Goal: Task Accomplishment & Management: Manage account settings

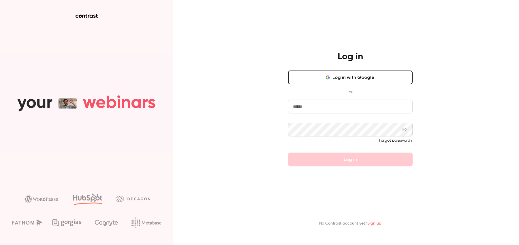
click at [368, 72] on button "Log in with Google" at bounding box center [350, 78] width 125 height 14
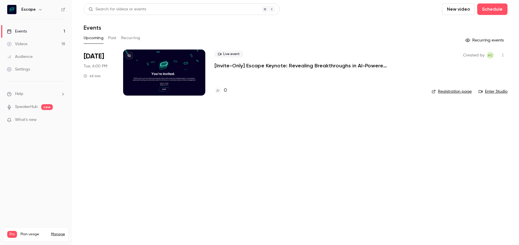
click at [455, 92] on link "Registration page" at bounding box center [452, 92] width 40 height 6
click at [293, 66] on p "[Invite-Only] Escape Keynote: Revealing Breakthroughs in AI-Powered Penetration…" at bounding box center [300, 65] width 173 height 7
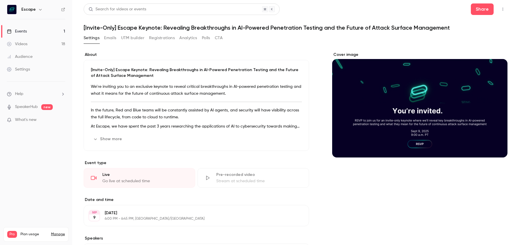
scroll to position [10, 0]
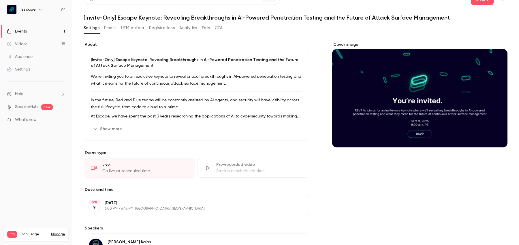
click at [158, 97] on p "In the future, Red and Blue teams will be constantly assisted by AI agents, and…" at bounding box center [196, 104] width 211 height 14
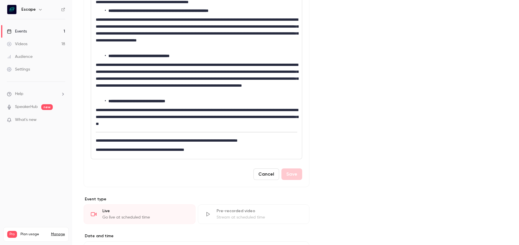
scroll to position [0, 0]
drag, startPoint x: 248, startPoint y: 140, endPoint x: 272, endPoint y: 140, distance: 24.2
click at [272, 140] on p "**********" at bounding box center [196, 140] width 201 height 7
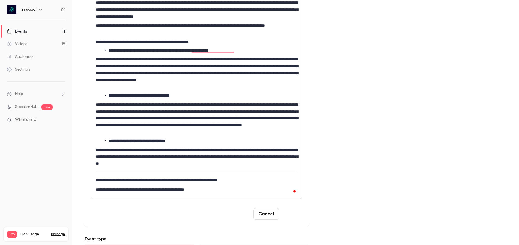
click at [288, 212] on button "Save" at bounding box center [291, 214] width 21 height 12
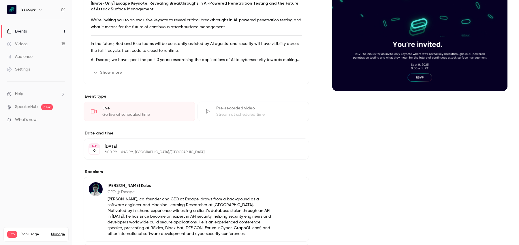
scroll to position [1, 0]
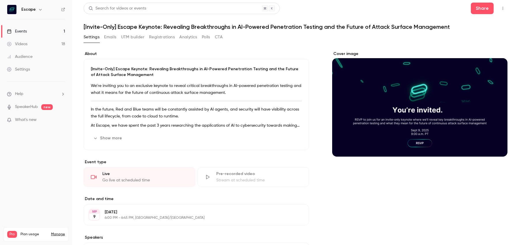
click at [116, 142] on button "Show more" at bounding box center [108, 138] width 35 height 9
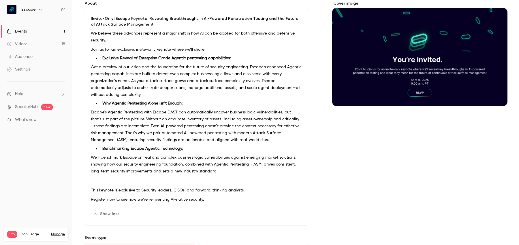
scroll to position [97, 0]
